Goal: Check status: Check status

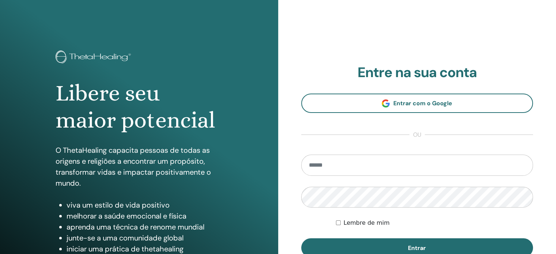
type input "**********"
click at [344, 219] on font "Lembre de mim" at bounding box center [367, 222] width 46 height 7
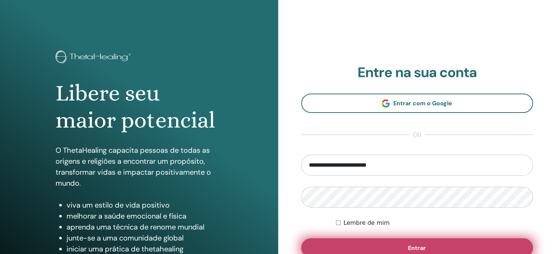
click at [389, 243] on button "Entrar" at bounding box center [417, 247] width 232 height 19
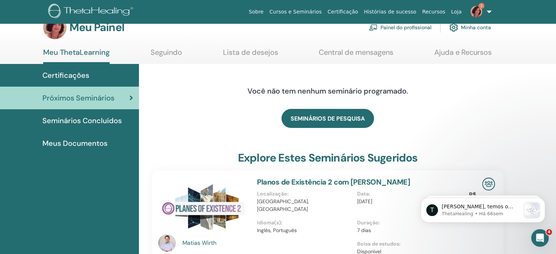
scroll to position [8, 0]
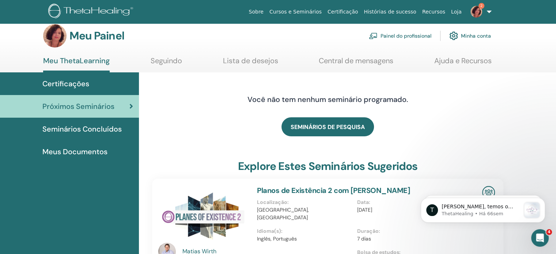
click at [95, 127] on font "Seminários Concluídos" at bounding box center [81, 129] width 79 height 10
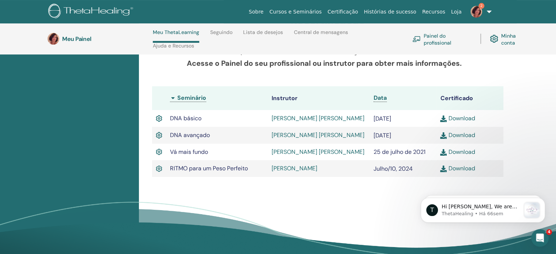
scroll to position [190, 0]
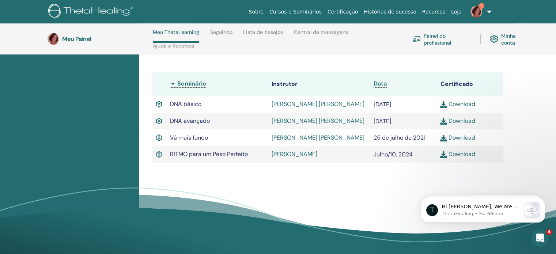
click at [446, 156] on img at bounding box center [443, 154] width 7 height 7
